Goal: Information Seeking & Learning: Check status

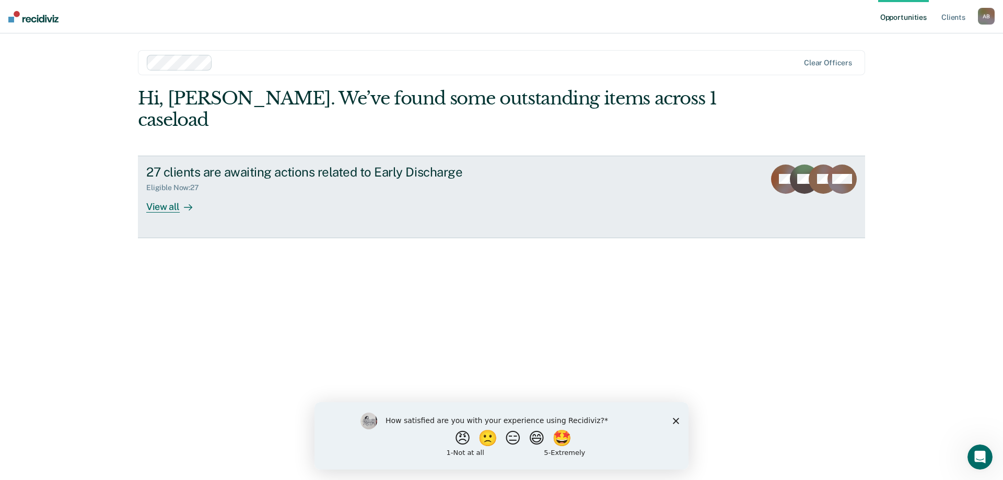
click at [155, 192] on div "View all" at bounding box center [175, 202] width 59 height 20
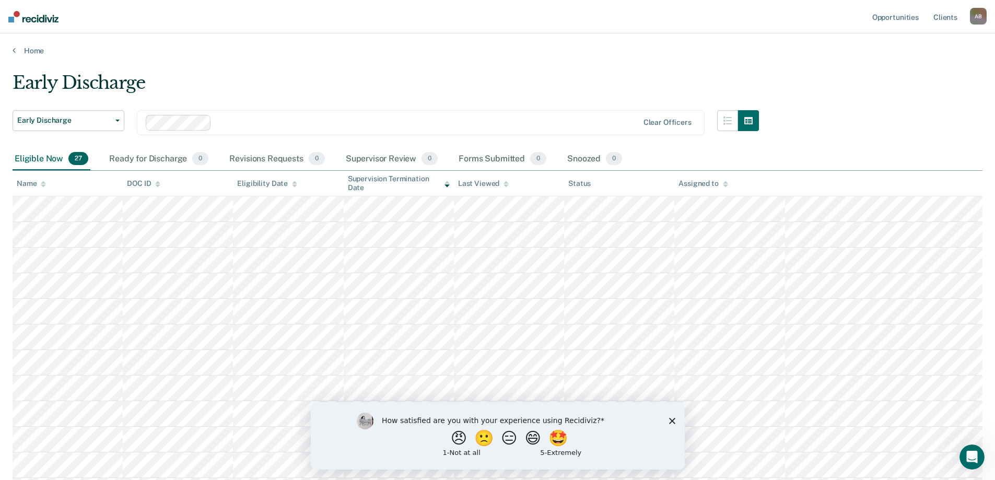
click at [673, 416] on div "How satisfied are you with your experience using Recidiviz? 😠 🙁 😑 😄 🤩 1 - Not a…" at bounding box center [497, 435] width 374 height 67
click at [669, 419] on icon "Close survey" at bounding box center [672, 420] width 6 height 6
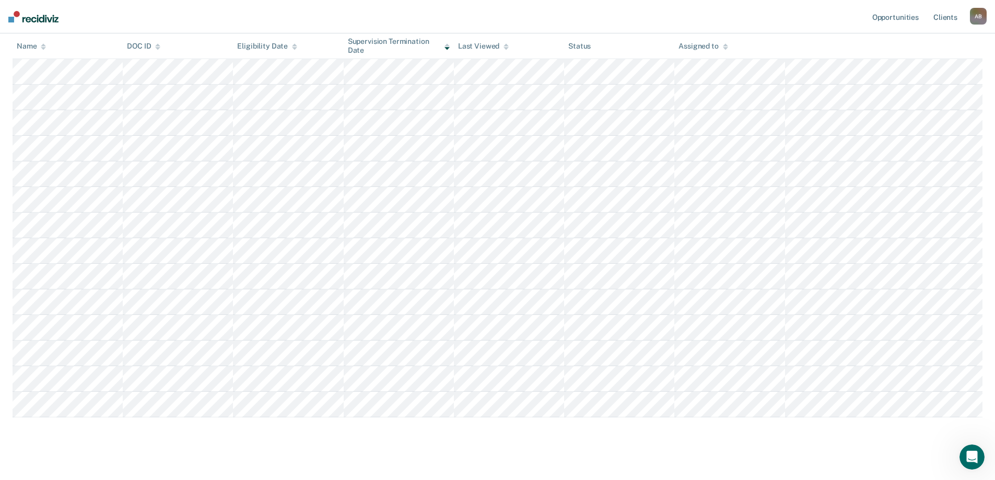
scroll to position [483, 0]
